Goal: Task Accomplishment & Management: Manage account settings

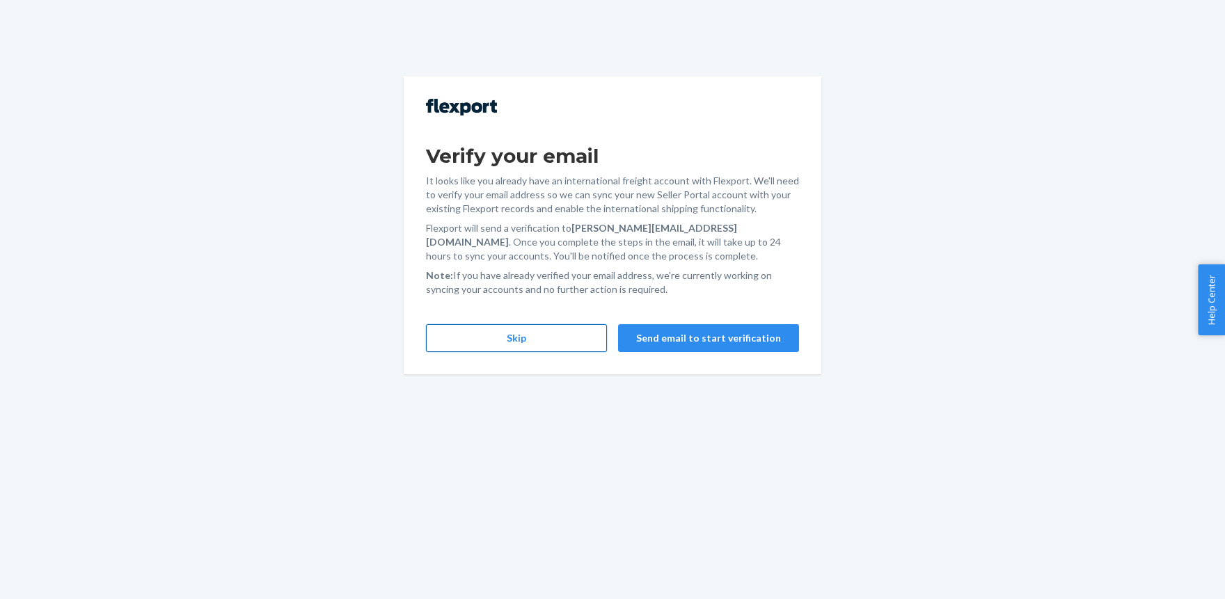
click at [500, 342] on button "Skip" at bounding box center [516, 338] width 181 height 28
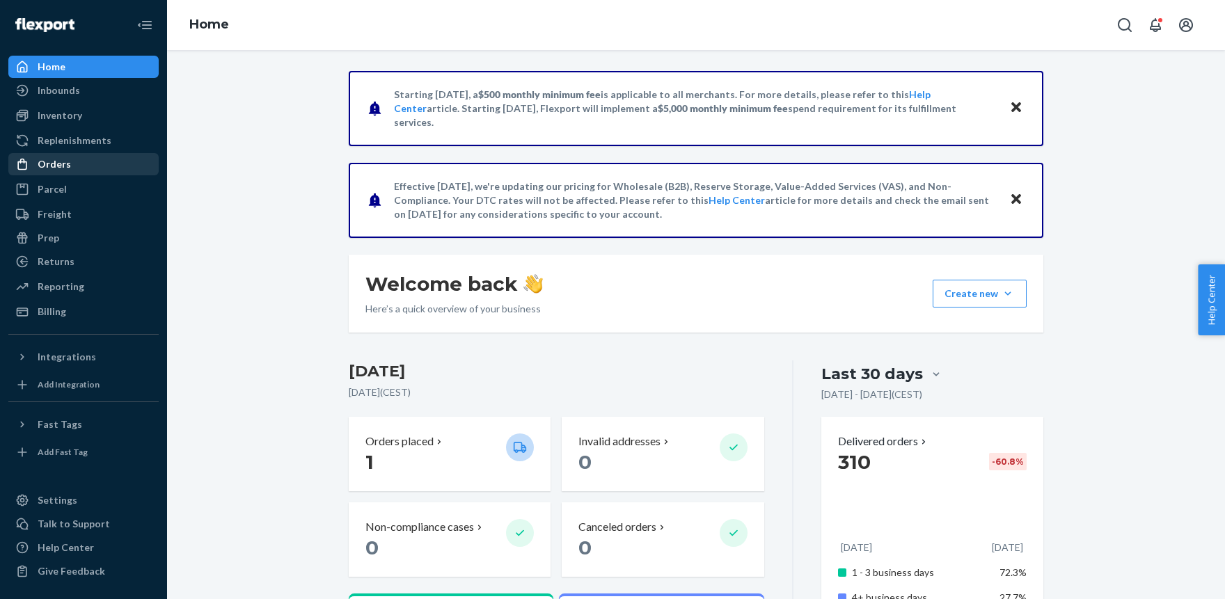
click at [65, 161] on div "Orders" at bounding box center [54, 164] width 33 height 14
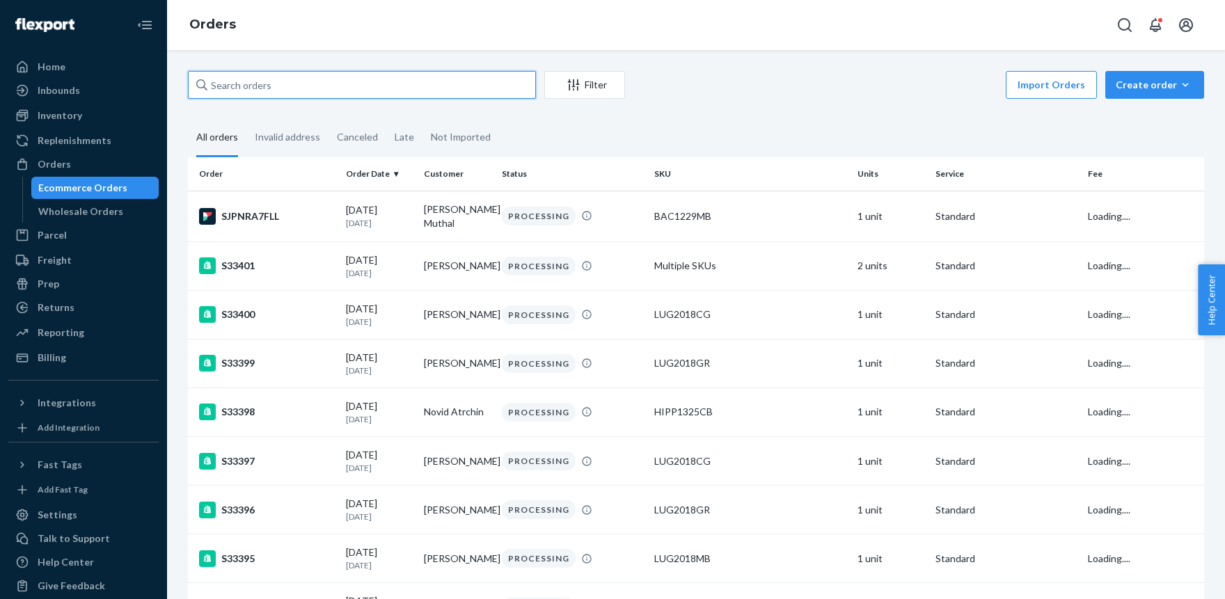
click at [314, 88] on input "text" at bounding box center [362, 85] width 348 height 28
paste input "S33349"
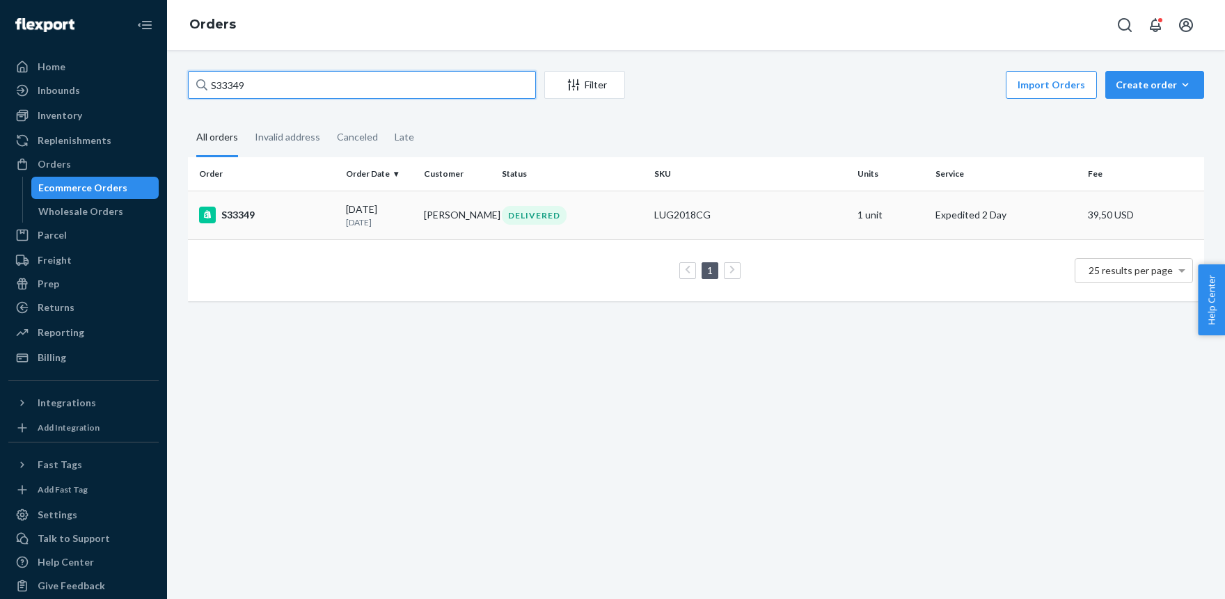
type input "S33349"
click at [687, 205] on td "LUG2018CG" at bounding box center [749, 215] width 203 height 49
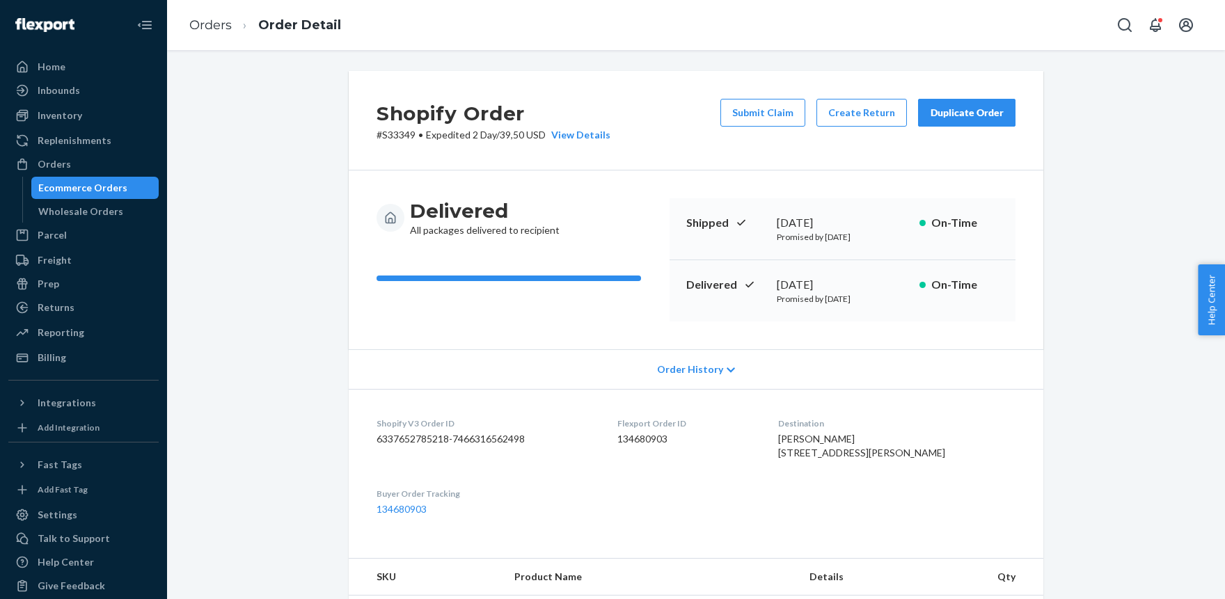
click at [974, 111] on div "Duplicate Order" at bounding box center [967, 113] width 74 height 14
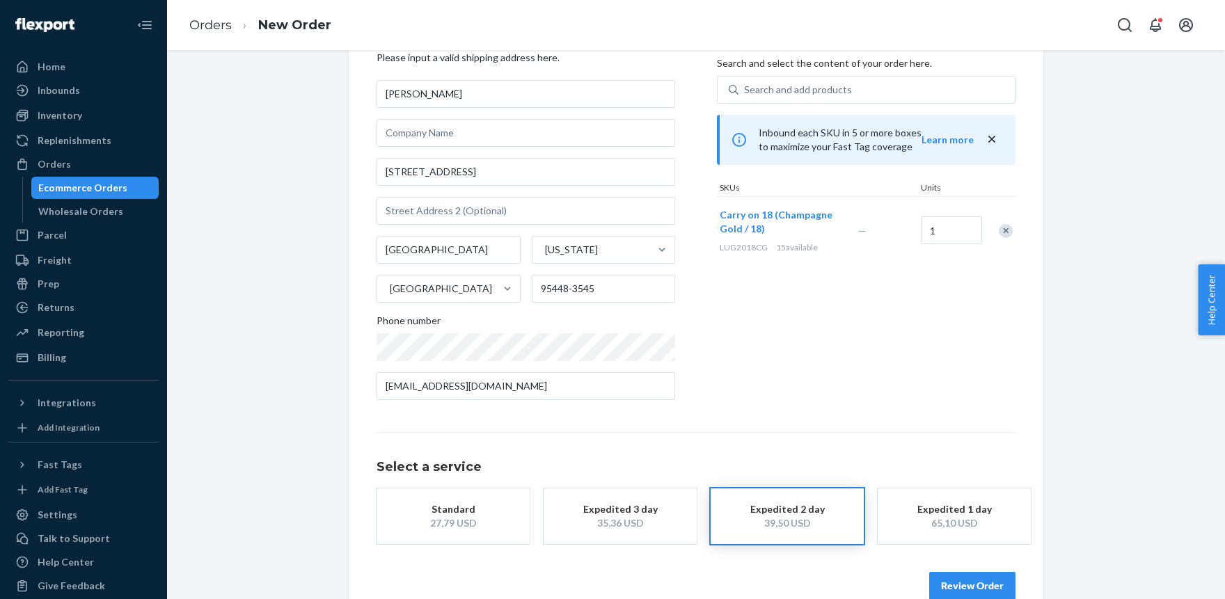
scroll to position [90, 0]
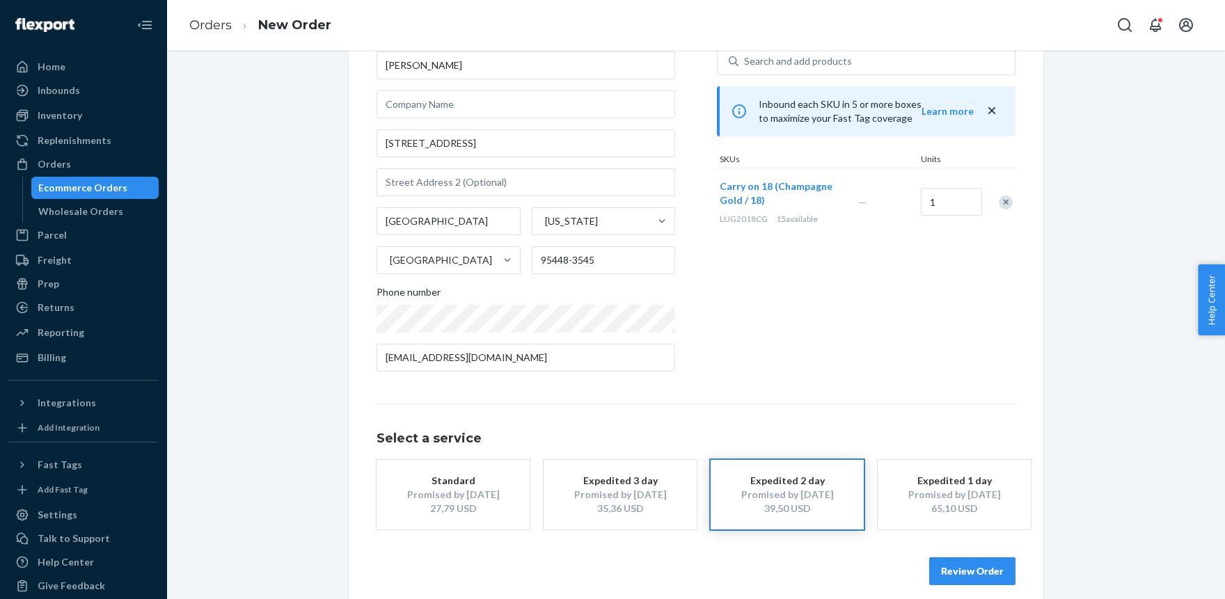
click at [939, 481] on div "Expedited 1 day" at bounding box center [953, 481] width 111 height 14
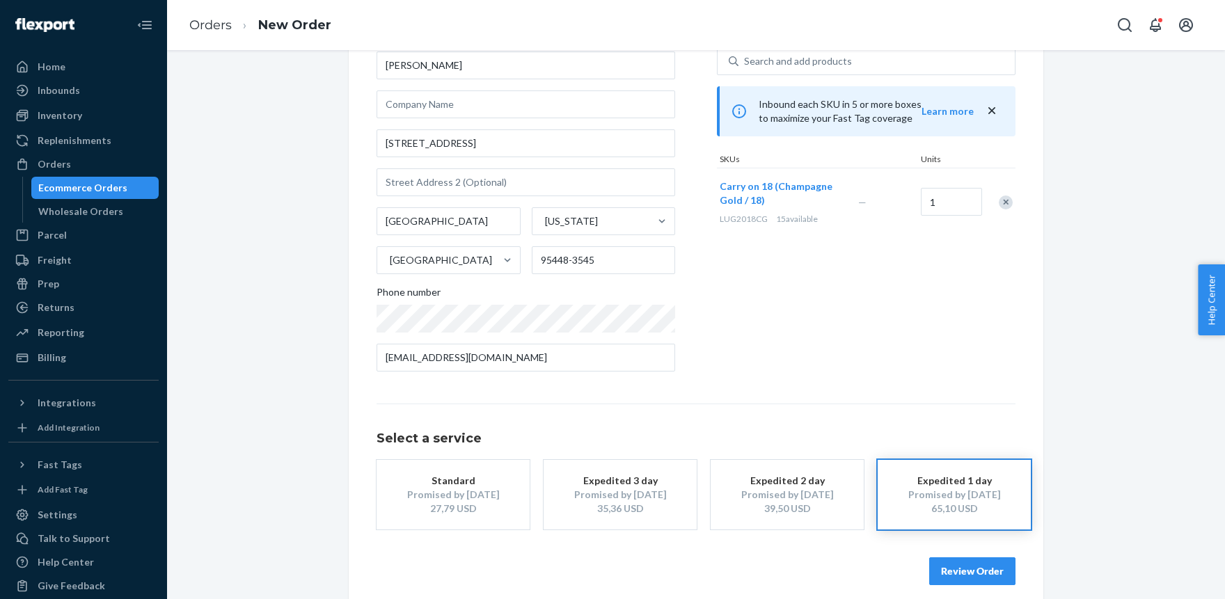
scroll to position [0, 0]
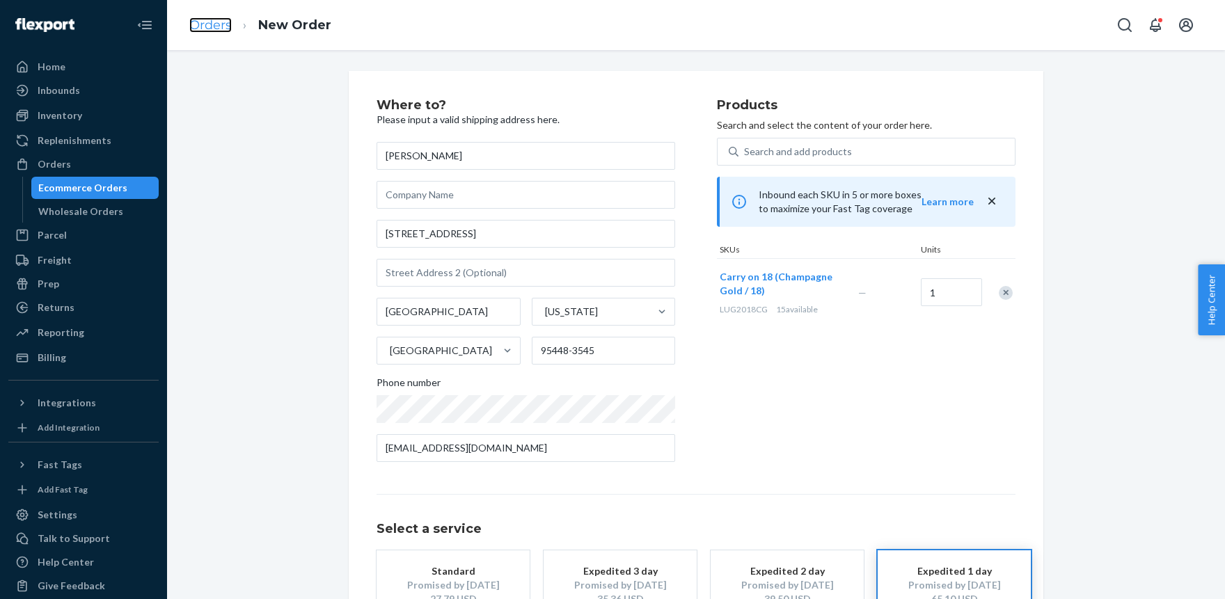
click at [205, 25] on link "Orders" at bounding box center [210, 24] width 42 height 15
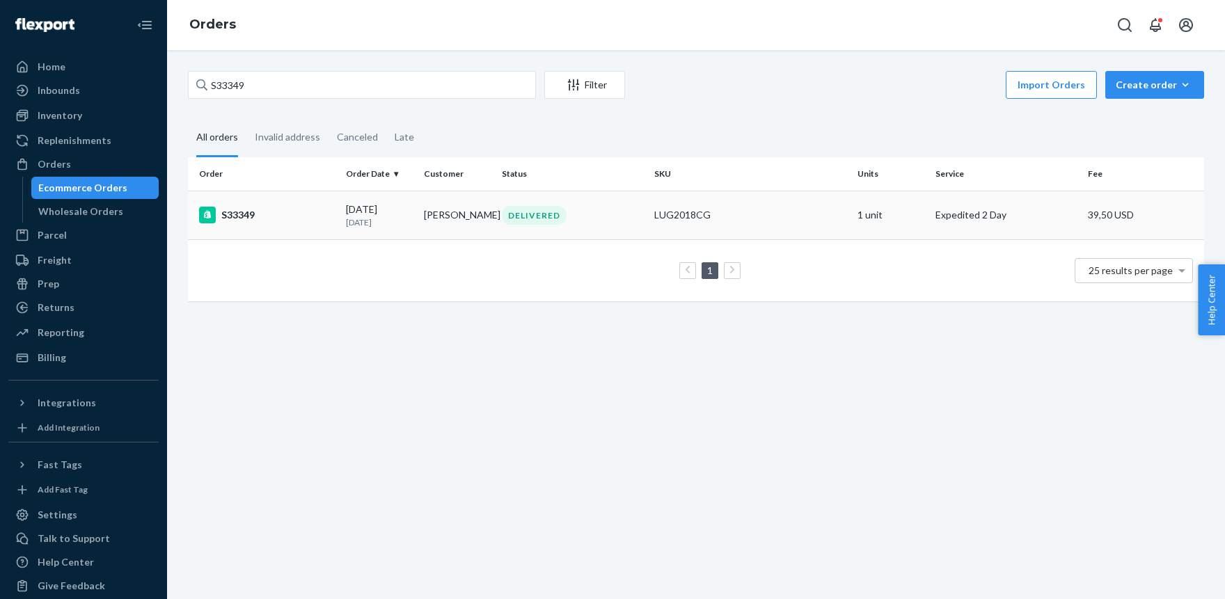
click at [618, 214] on div "DELIVERED" at bounding box center [572, 215] width 147 height 19
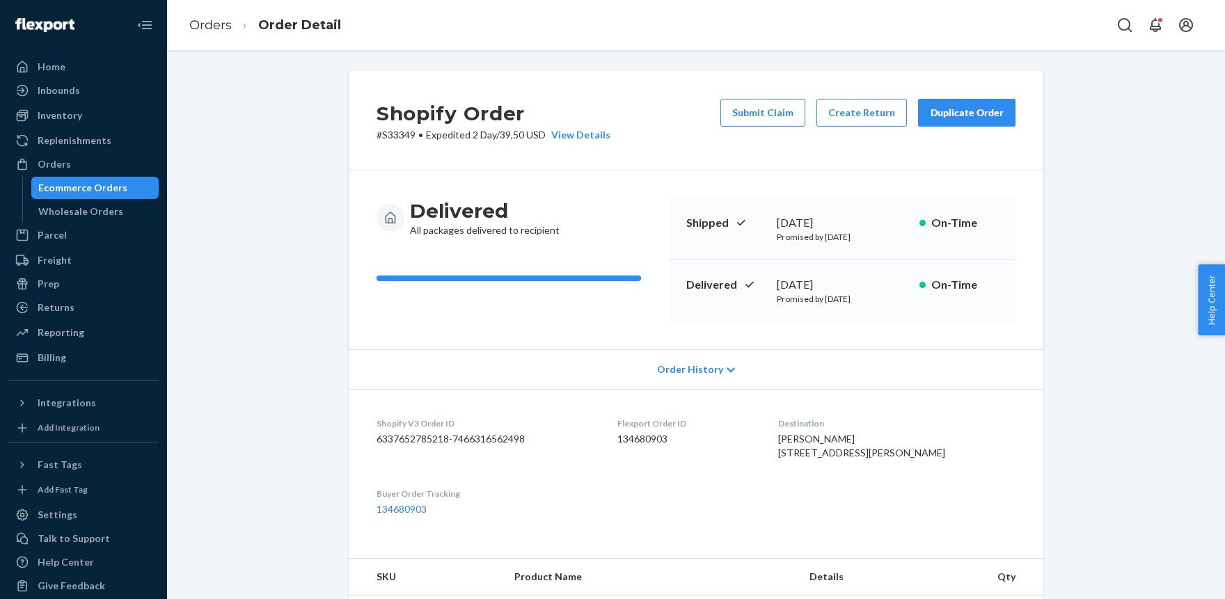
click at [973, 118] on div "Duplicate Order" at bounding box center [967, 113] width 74 height 14
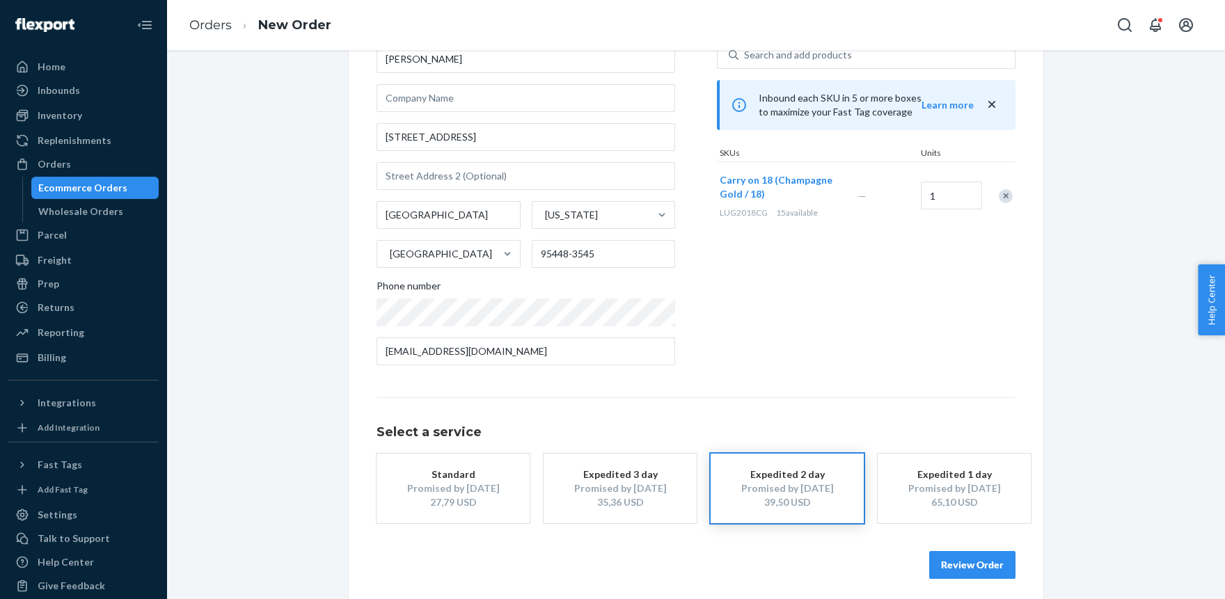
scroll to position [104, 0]
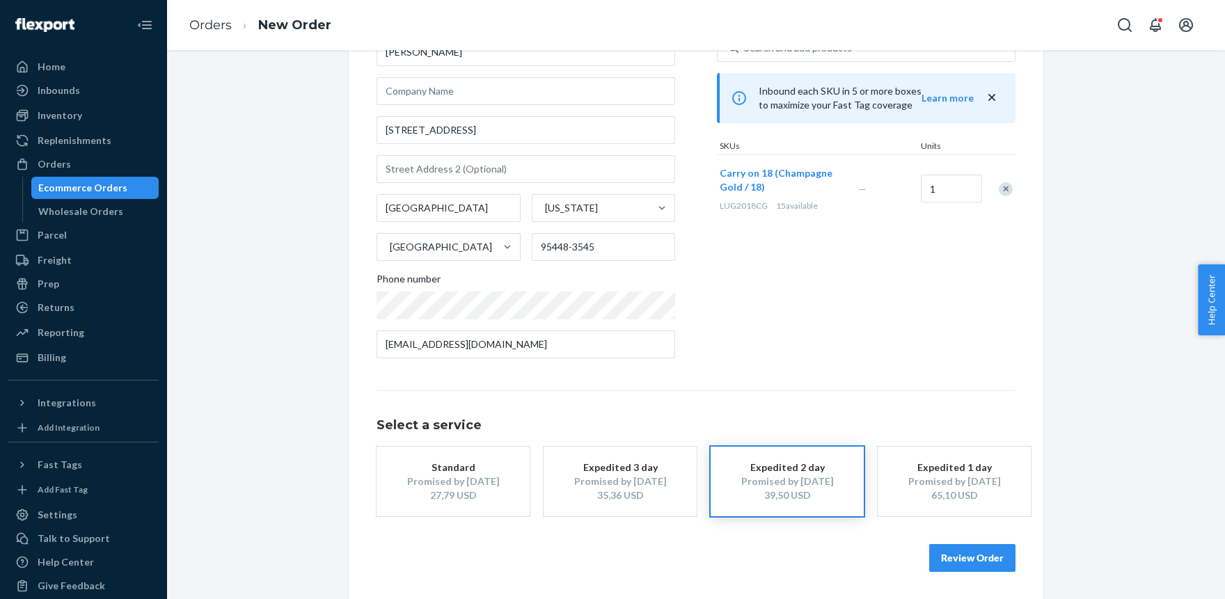
click at [940, 456] on button "Expedited 1 day Promised by [DATE] 65,10 USD" at bounding box center [953, 482] width 153 height 70
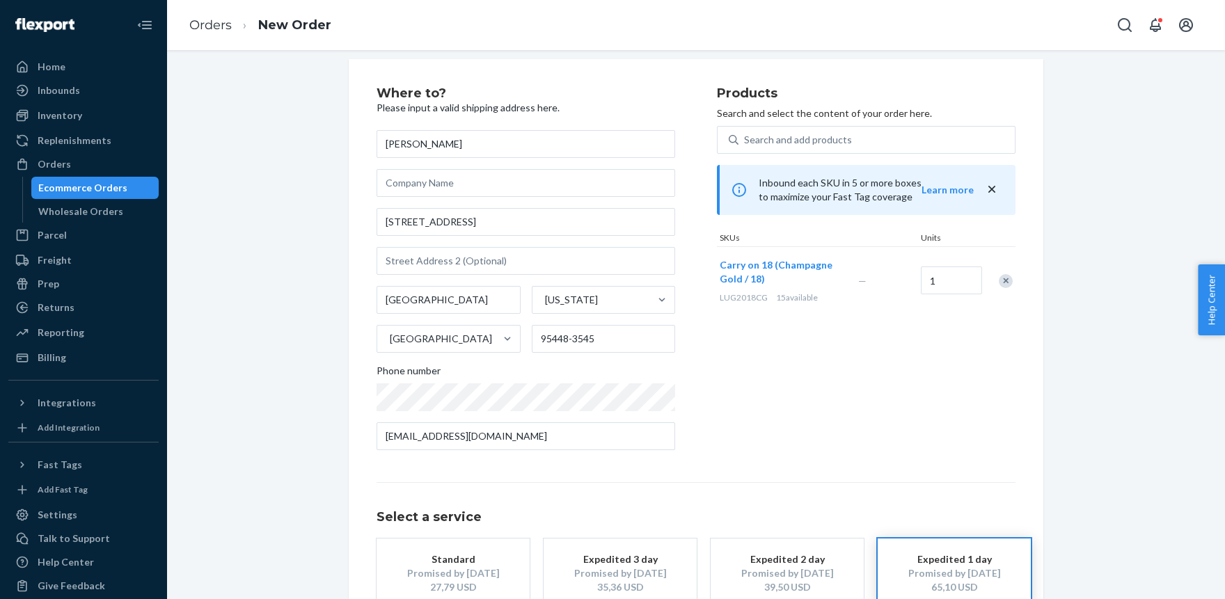
scroll to position [0, 0]
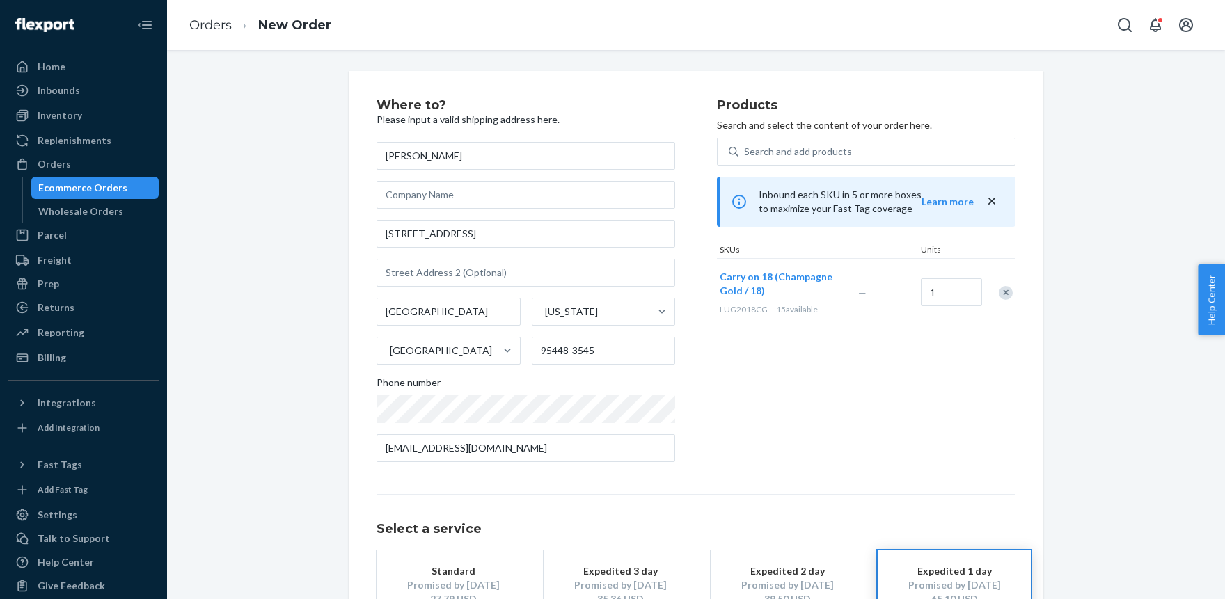
click at [1004, 295] on div "Remove Item" at bounding box center [1005, 293] width 14 height 14
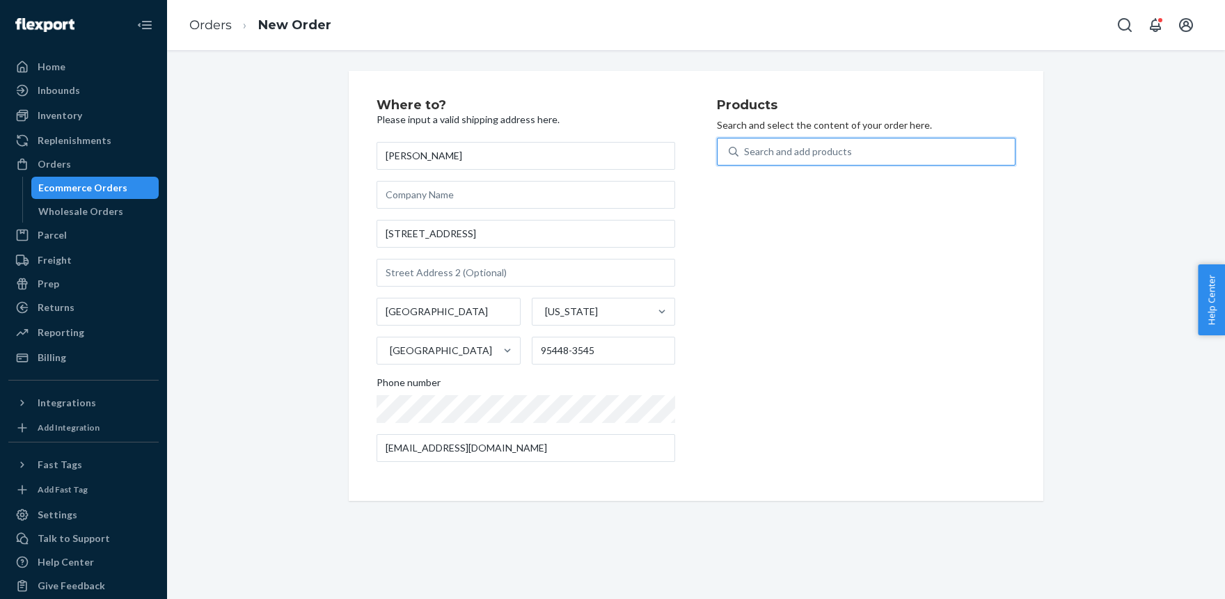
click at [771, 151] on div "Search and add products" at bounding box center [798, 152] width 108 height 14
click at [745, 151] on input "0 results available. Use Up and Down to choose options, press Enter to select t…" at bounding box center [744, 152] width 1 height 14
paste input "LUG2018DP"
type input "LUG2018lg"
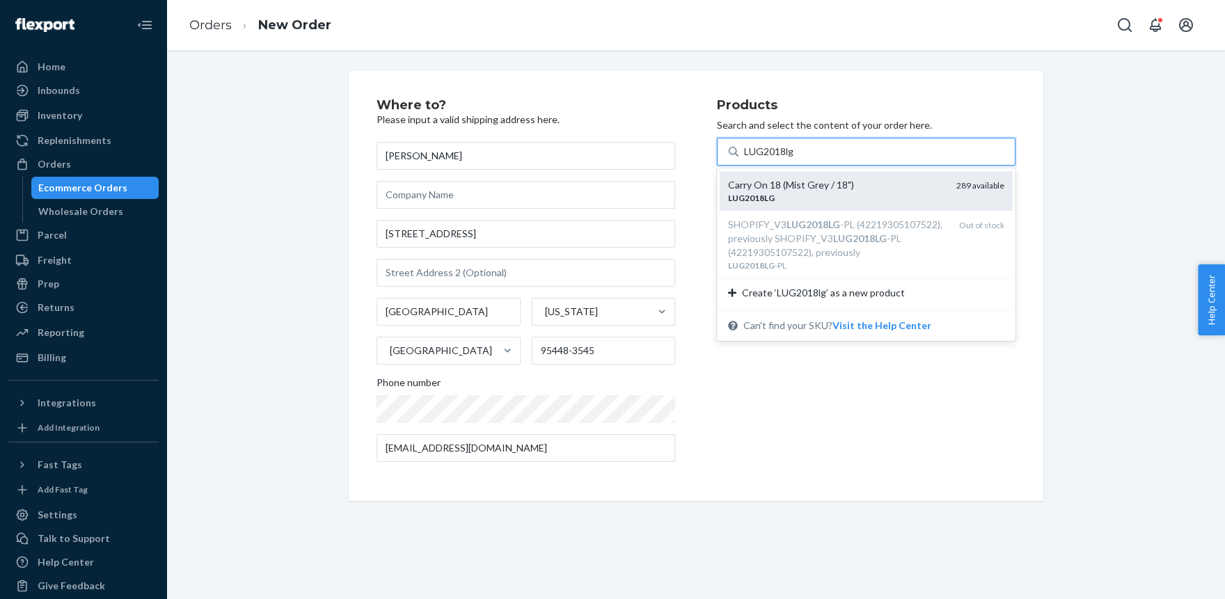
click at [797, 189] on div "Carry On 18 (Mist Grey / 18")" at bounding box center [836, 185] width 217 height 14
click at [795, 159] on input "LUG2018lg" at bounding box center [769, 152] width 51 height 14
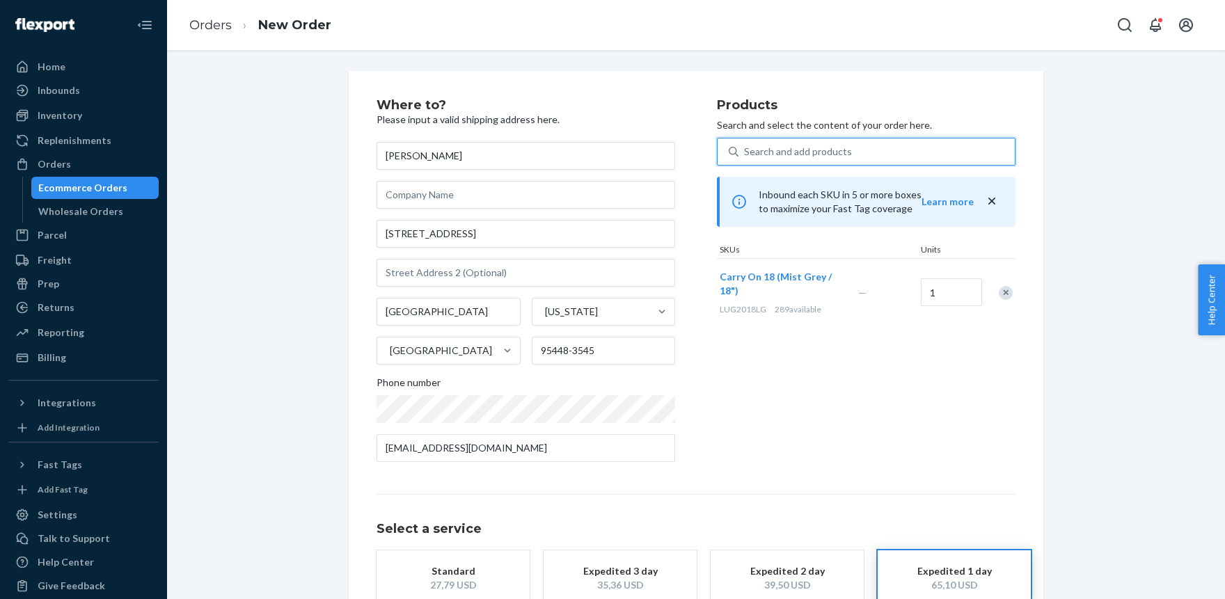
scroll to position [90, 0]
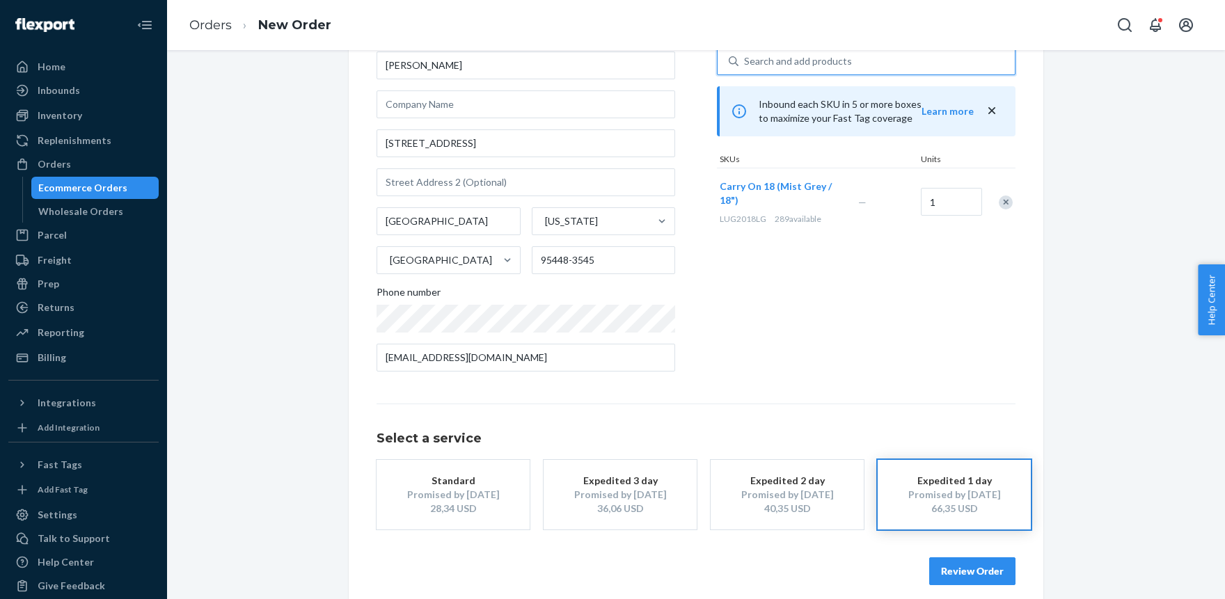
click at [969, 487] on div "Expedited 1 day" at bounding box center [953, 481] width 111 height 14
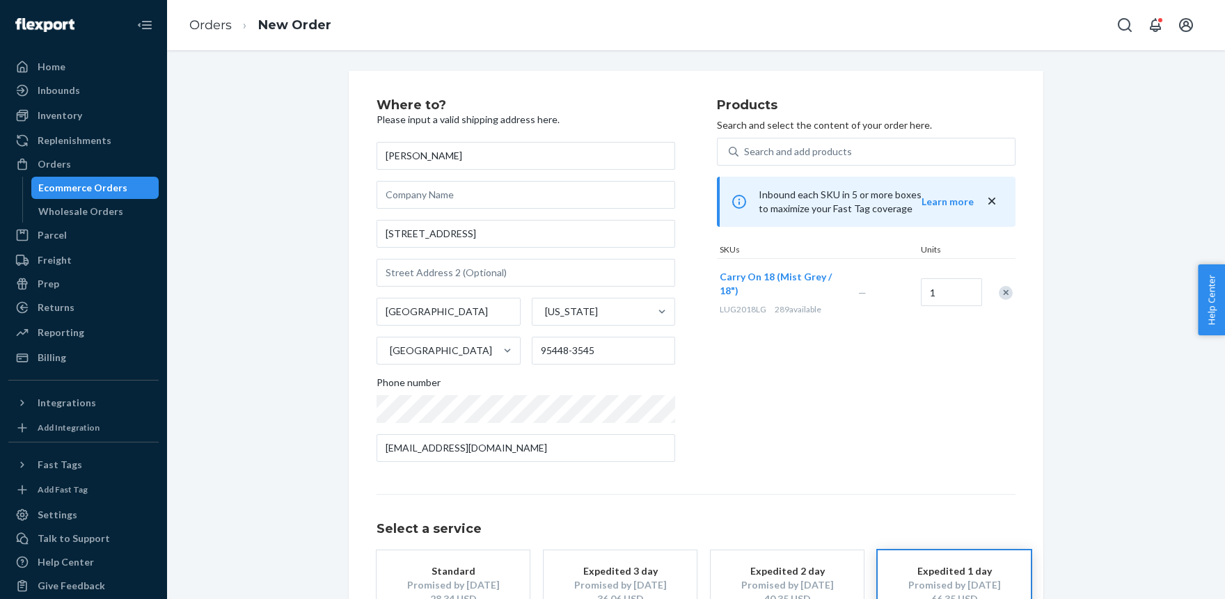
scroll to position [104, 0]
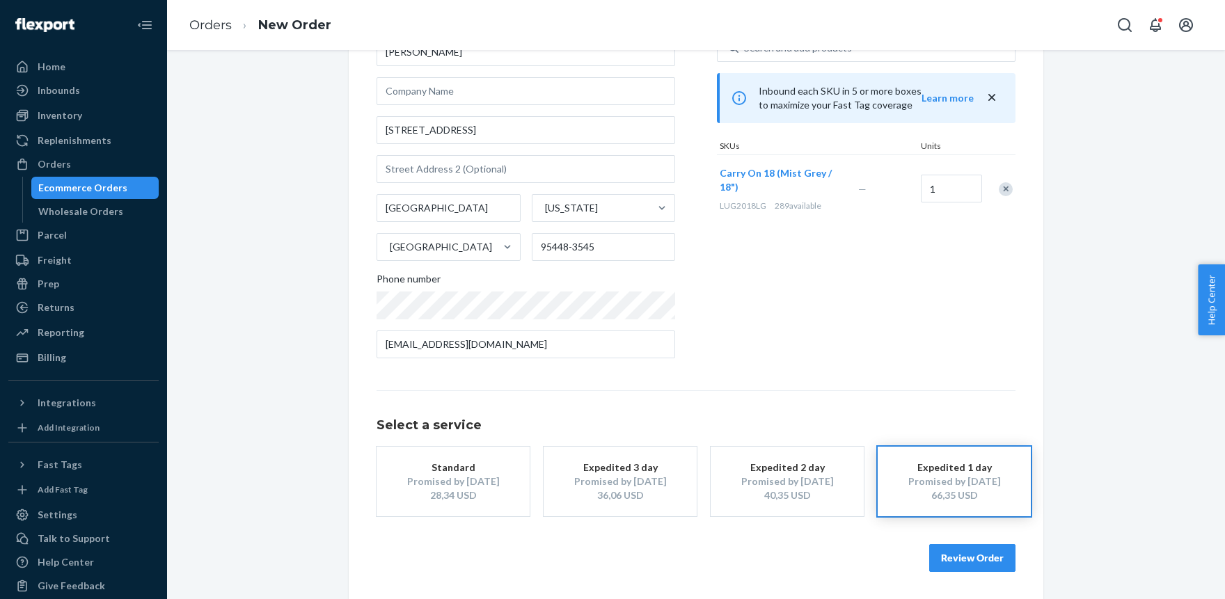
click at [971, 558] on button "Review Order" at bounding box center [972, 558] width 86 height 28
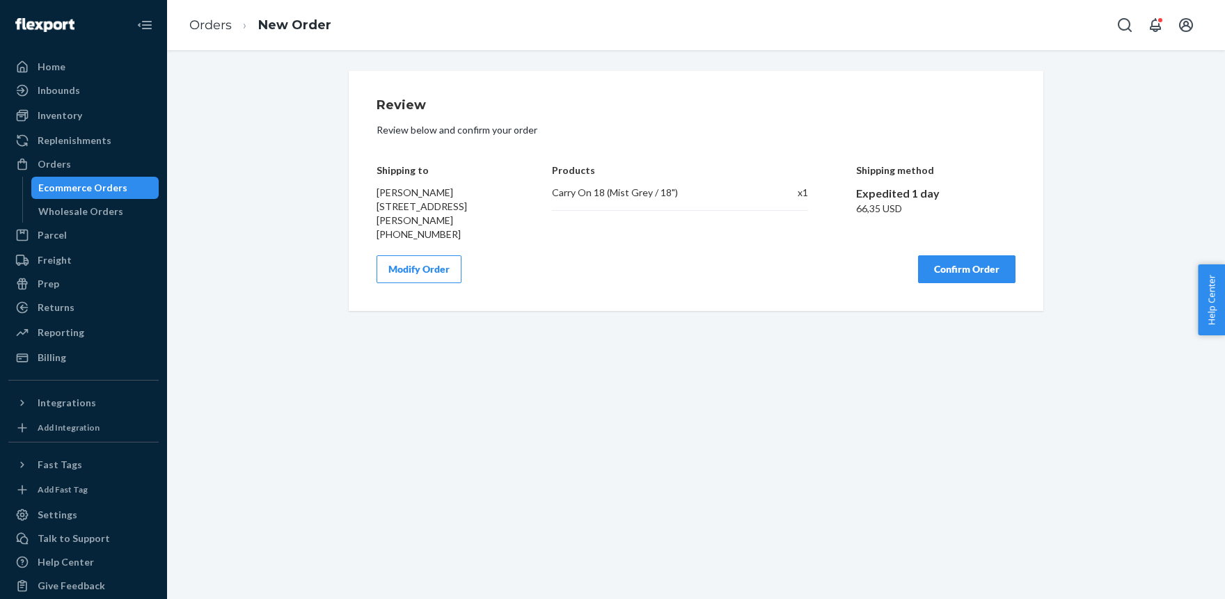
scroll to position [0, 0]
drag, startPoint x: 857, startPoint y: 207, endPoint x: 914, endPoint y: 208, distance: 57.1
click at [914, 208] on div "66,35 USD" at bounding box center [936, 209] width 160 height 14
copy div "66,35 USD"
click at [944, 264] on button "Confirm Order" at bounding box center [966, 269] width 97 height 28
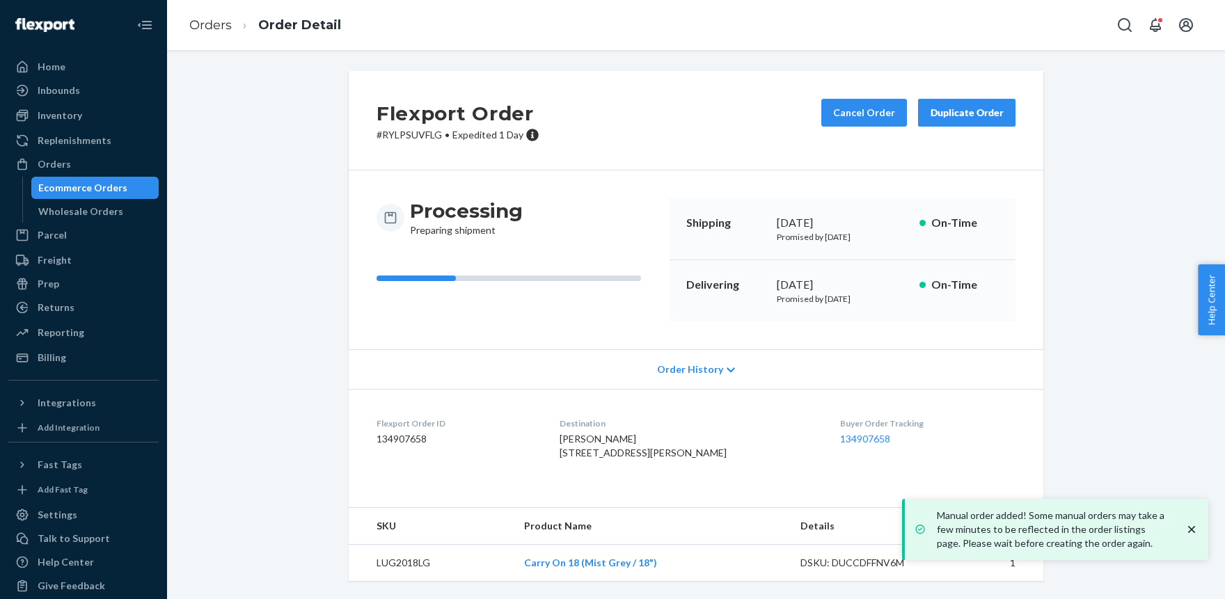
scroll to position [26, 0]
click at [1121, 417] on div "Flexport Order # RYLPSUVFLG • Expedited 1 Day Cancel Order Duplicate Order Proc…" at bounding box center [695, 334] width 1037 height 527
click at [1190, 527] on icon "close toast" at bounding box center [1191, 530] width 14 height 14
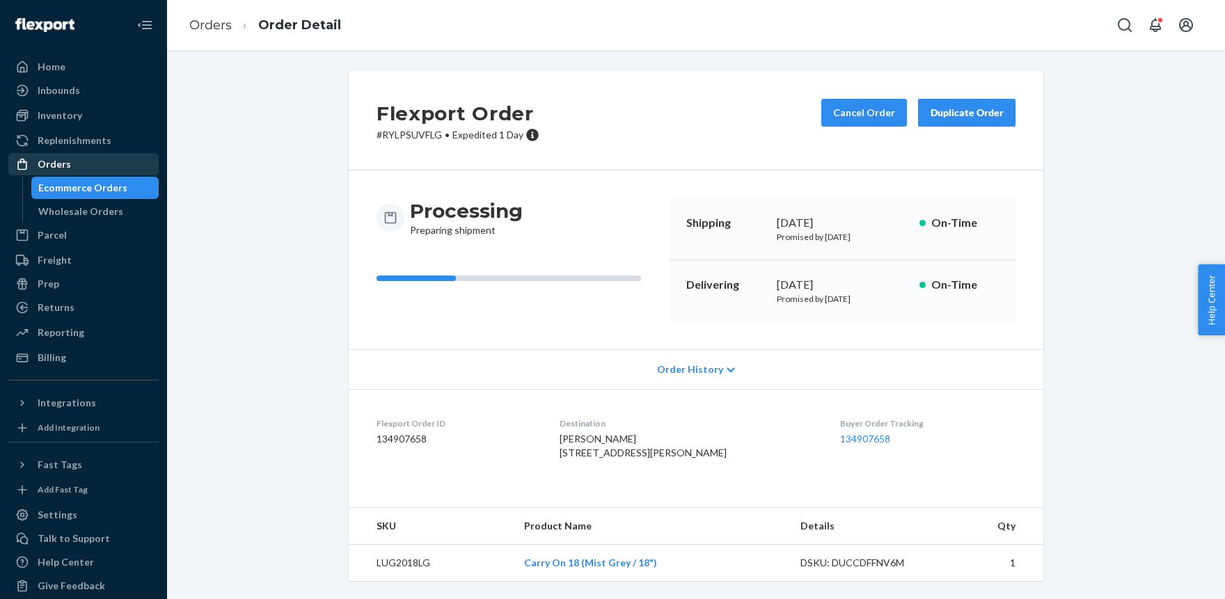
click at [55, 163] on div "Orders" at bounding box center [54, 164] width 33 height 14
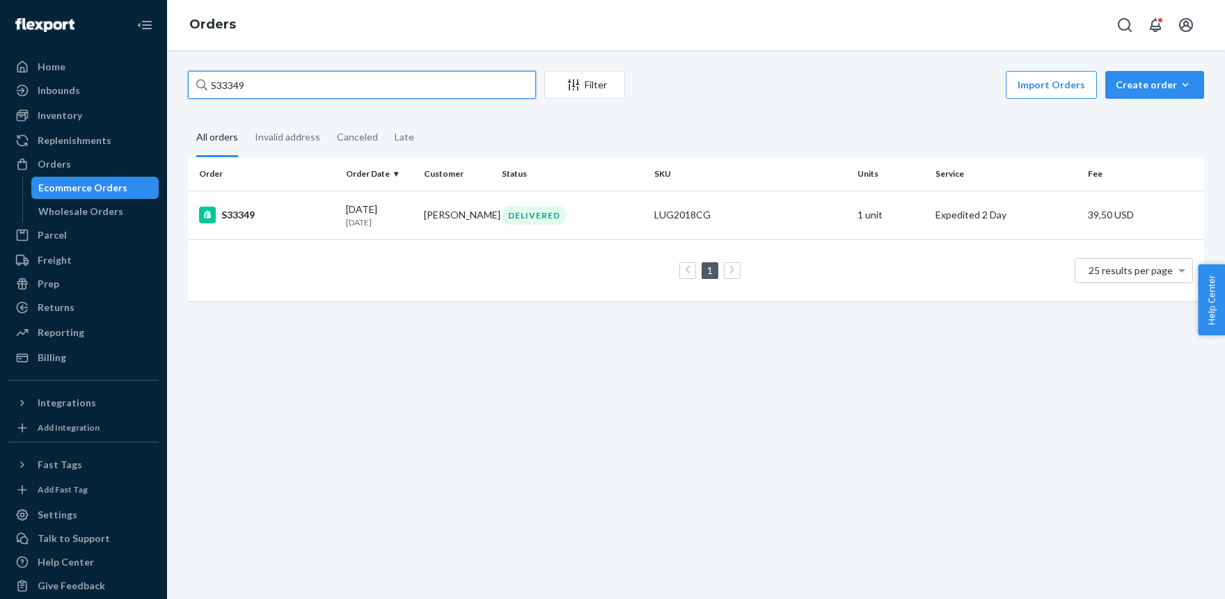
click at [231, 83] on input "S33349" at bounding box center [362, 85] width 348 height 28
